Goal: Information Seeking & Learning: Compare options

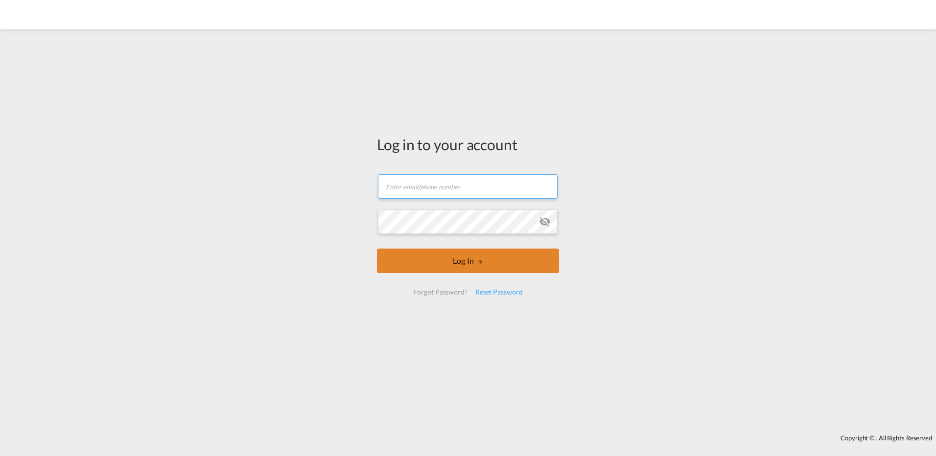
type input "[EMAIL_ADDRESS][PERSON_NAME][DOMAIN_NAME]"
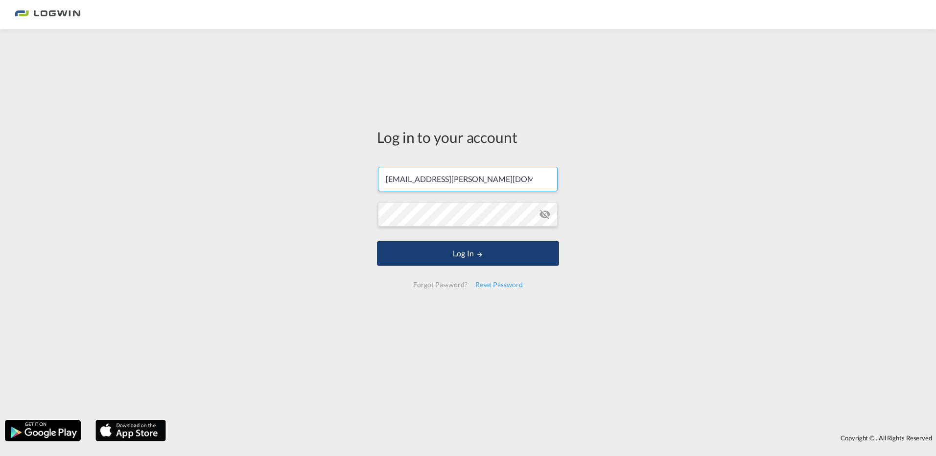
click at [507, 261] on button "Log In" at bounding box center [468, 253] width 182 height 24
